Goal: Transaction & Acquisition: Purchase product/service

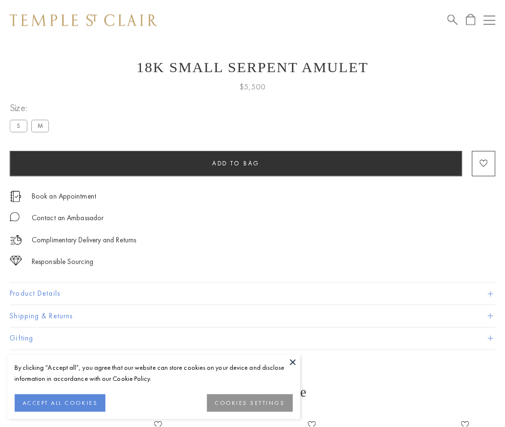
scroll to position [13, 0]
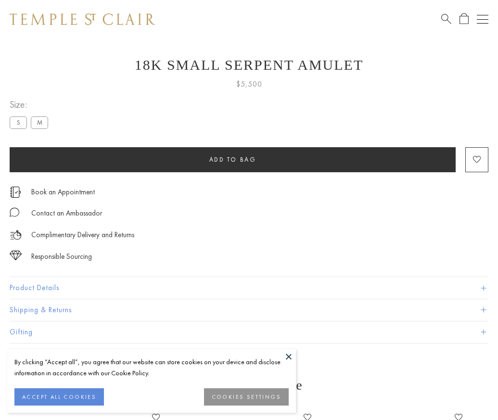
click at [232, 159] on span "Add to bag" at bounding box center [232, 159] width 47 height 8
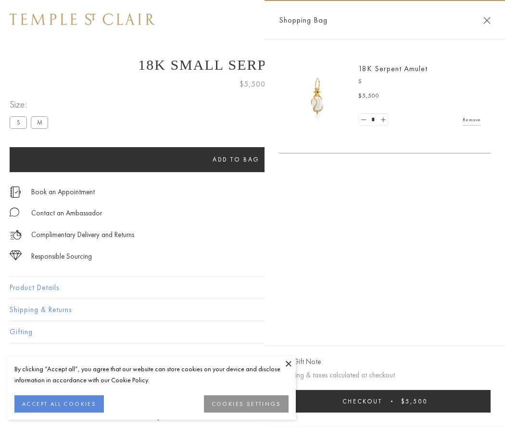
click at [391, 401] on button "Checkout $5,500" at bounding box center [385, 401] width 212 height 23
